Goal: Navigation & Orientation: Go to known website

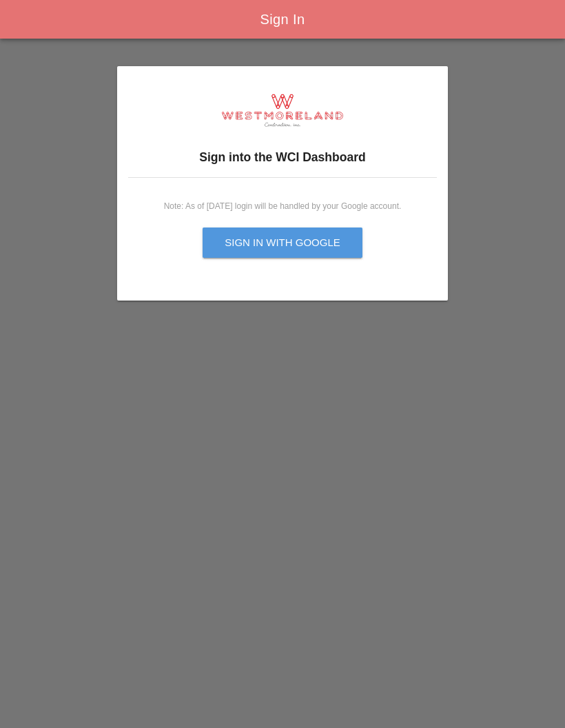
click at [322, 238] on div "Sign in with Google" at bounding box center [283, 243] width 116 height 16
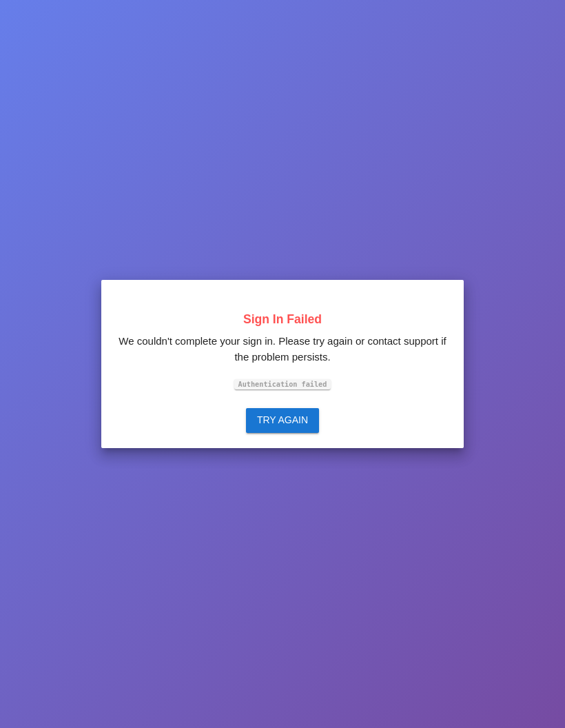
click at [318, 433] on button "Try Again" at bounding box center [282, 420] width 73 height 25
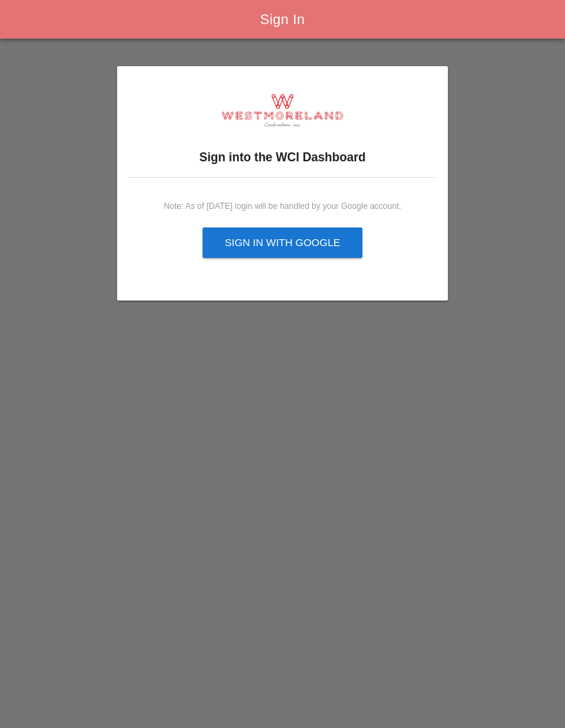
click at [332, 249] on div "Sign in with Google" at bounding box center [283, 243] width 116 height 16
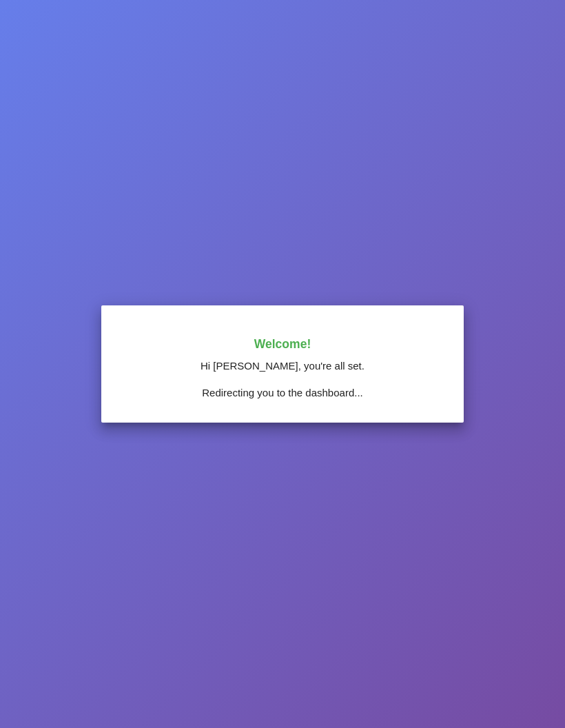
click at [422, 489] on div "Welcome! Hi [PERSON_NAME], you're all set. Redirecting you to the dashboard..." at bounding box center [282, 364] width 543 height 706
